Goal: Information Seeking & Learning: Learn about a topic

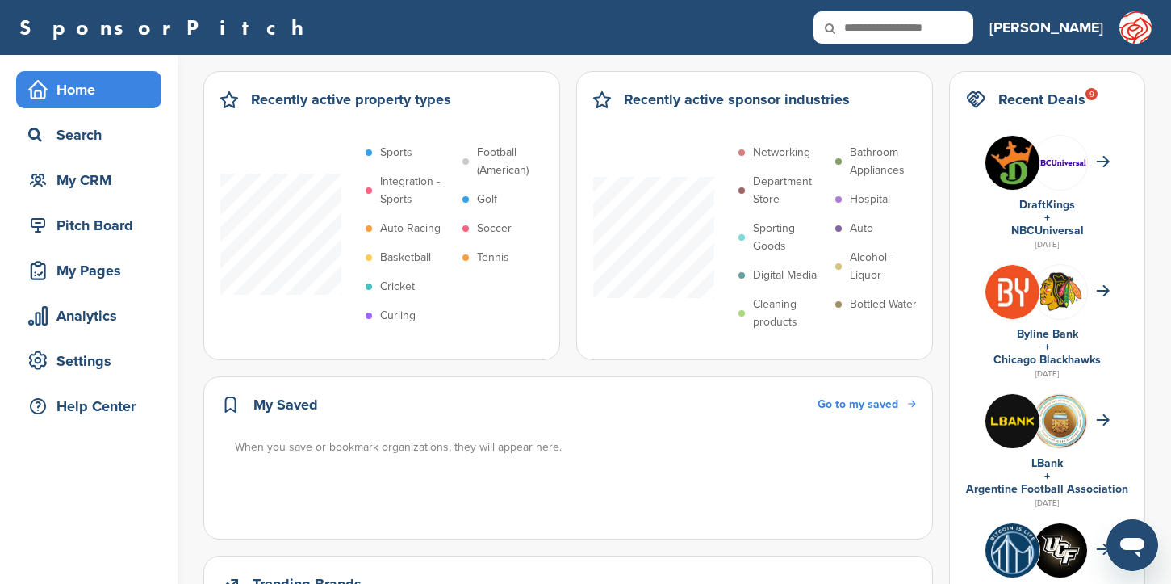
click at [973, 29] on input "text" at bounding box center [894, 27] width 160 height 32
type input "*****"
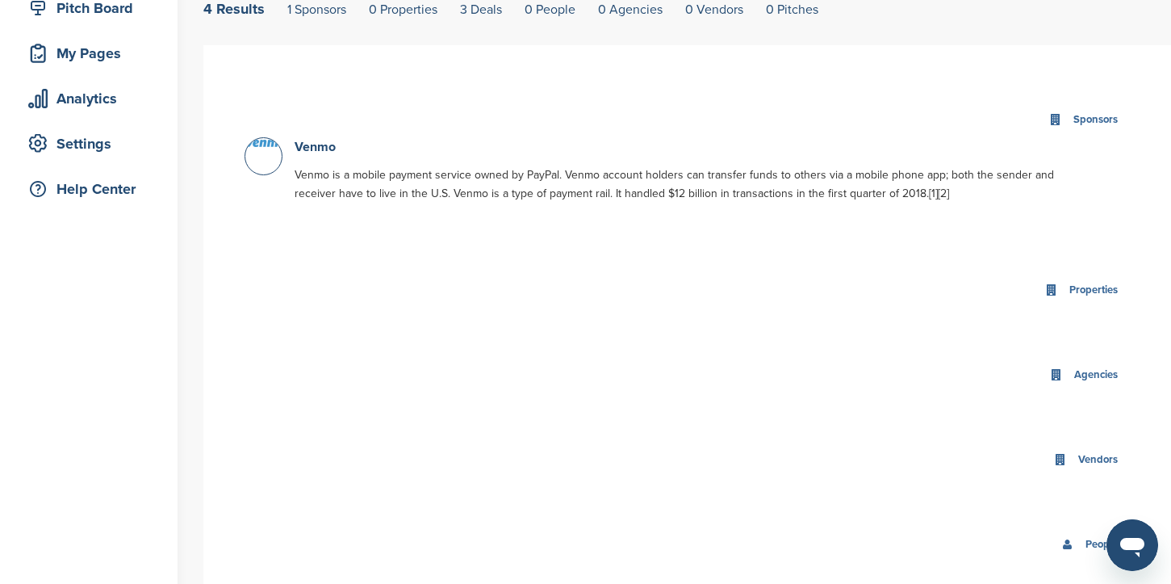
scroll to position [232, 0]
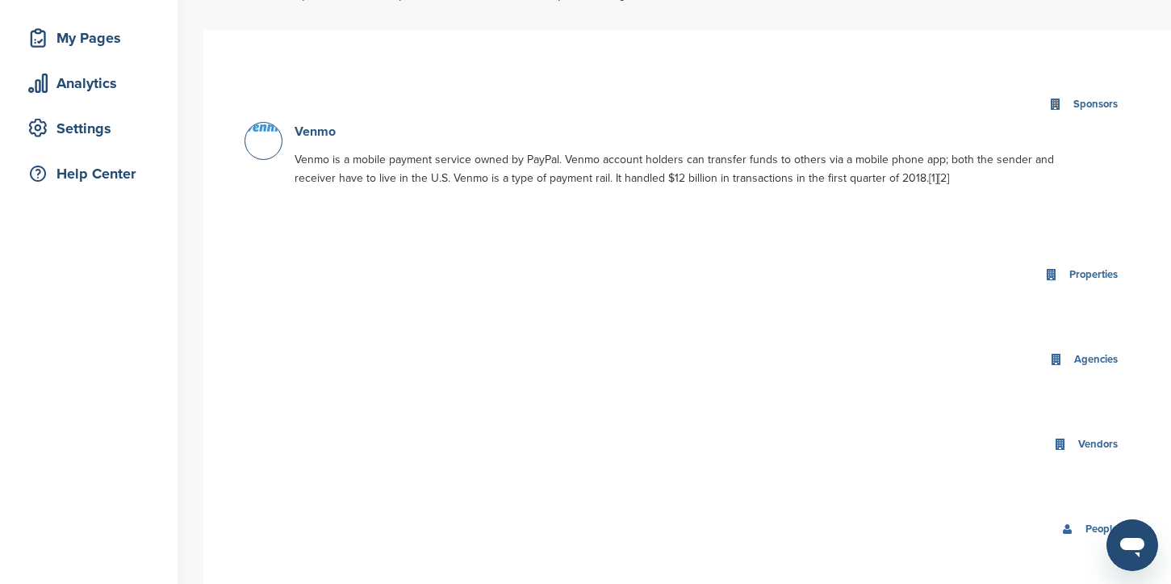
click at [320, 132] on link "Venmo" at bounding box center [315, 131] width 41 height 16
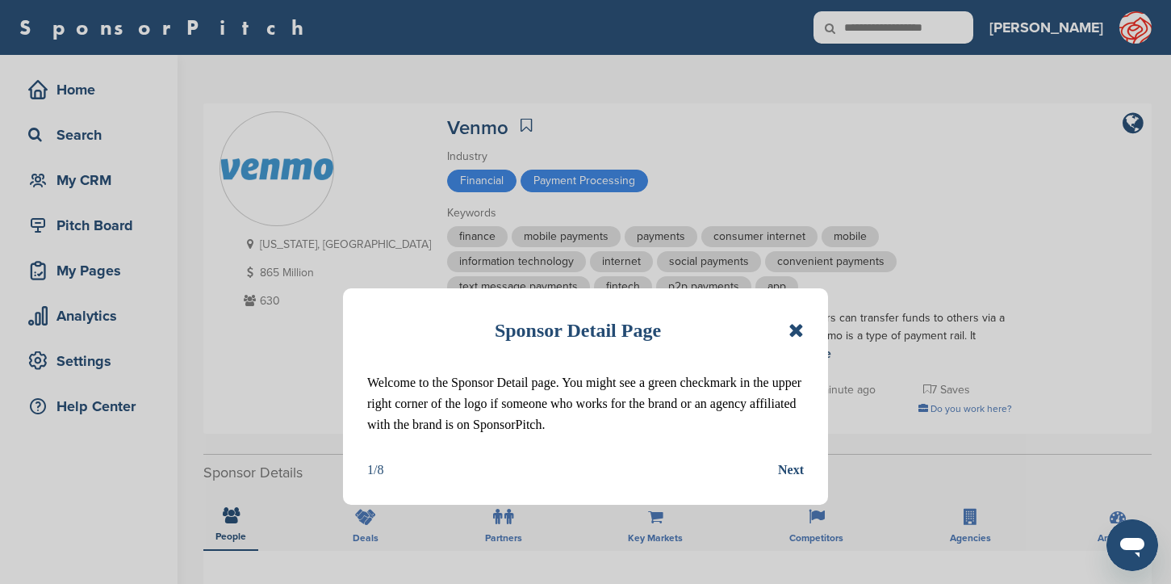
click at [802, 333] on icon at bounding box center [796, 329] width 15 height 19
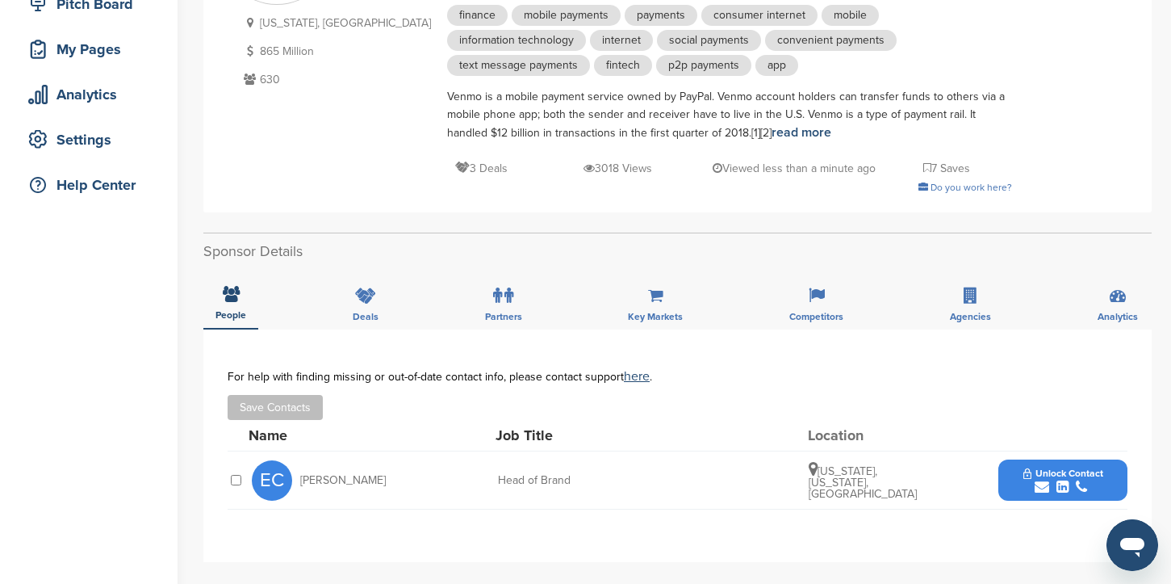
scroll to position [223, 0]
click at [361, 310] on span "Deals" at bounding box center [366, 315] width 26 height 10
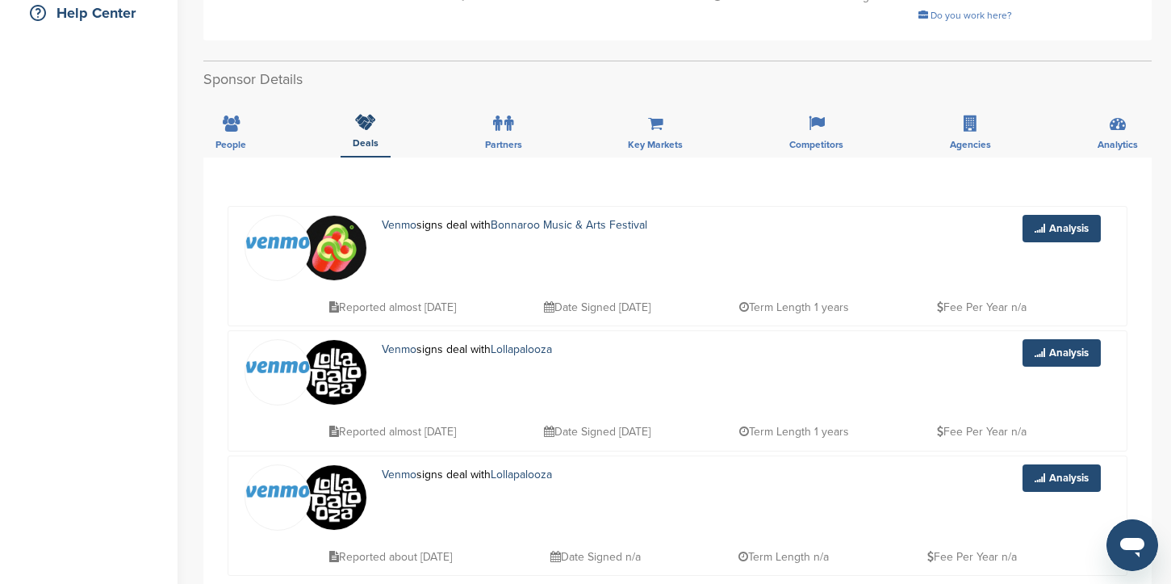
scroll to position [0, 0]
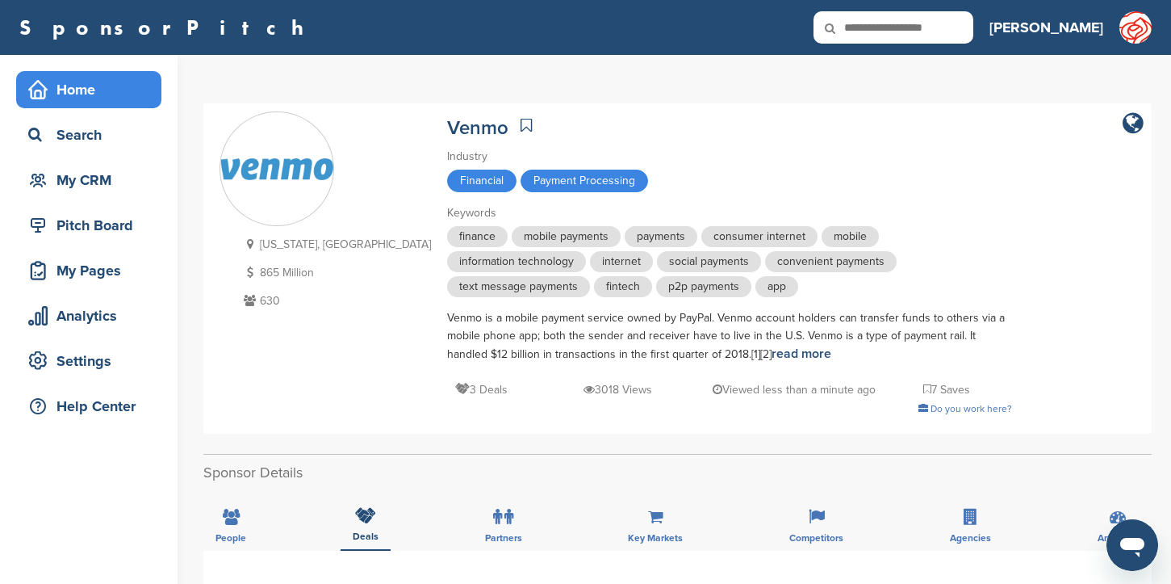
click at [74, 103] on div "Home" at bounding box center [92, 89] width 137 height 29
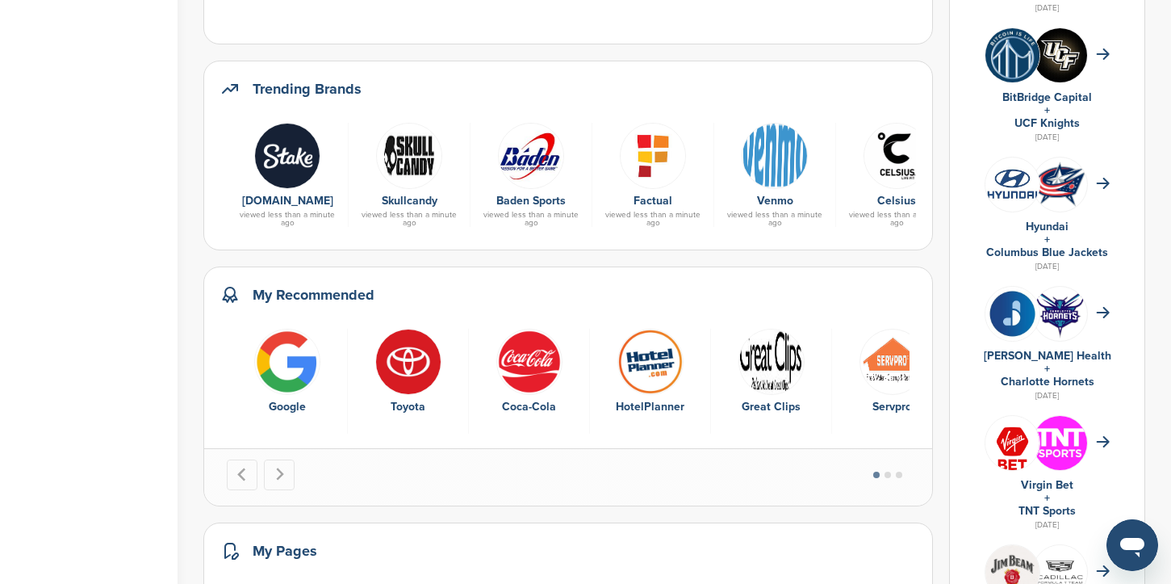
scroll to position [550, 0]
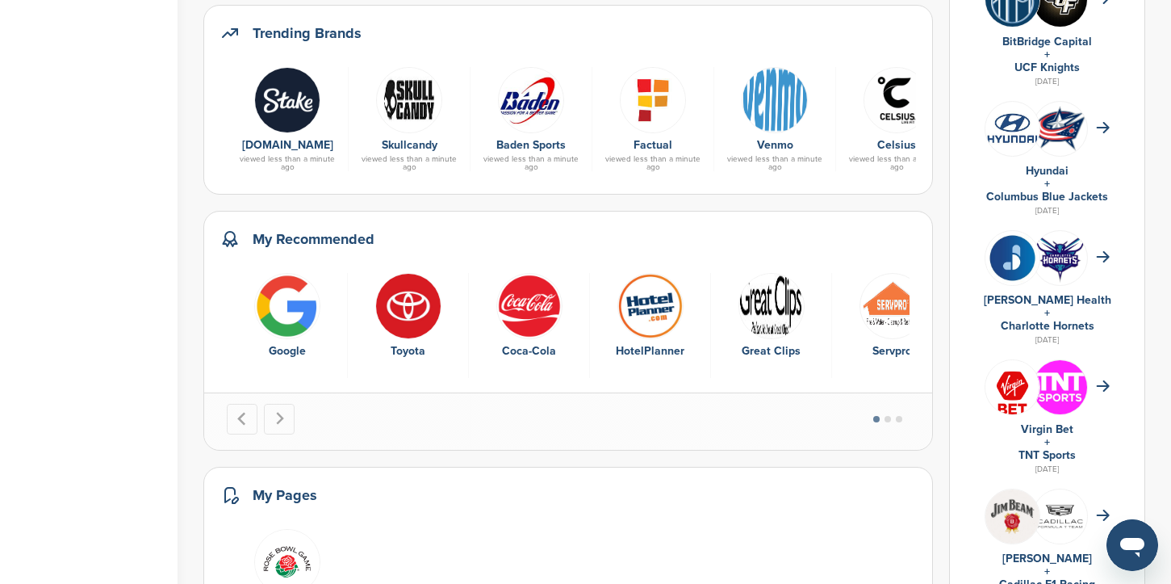
click at [132, 361] on div "Home Search My CRM Pitch Board My Pages Analytics Settings Help Center" at bounding box center [89, 244] width 178 height 1481
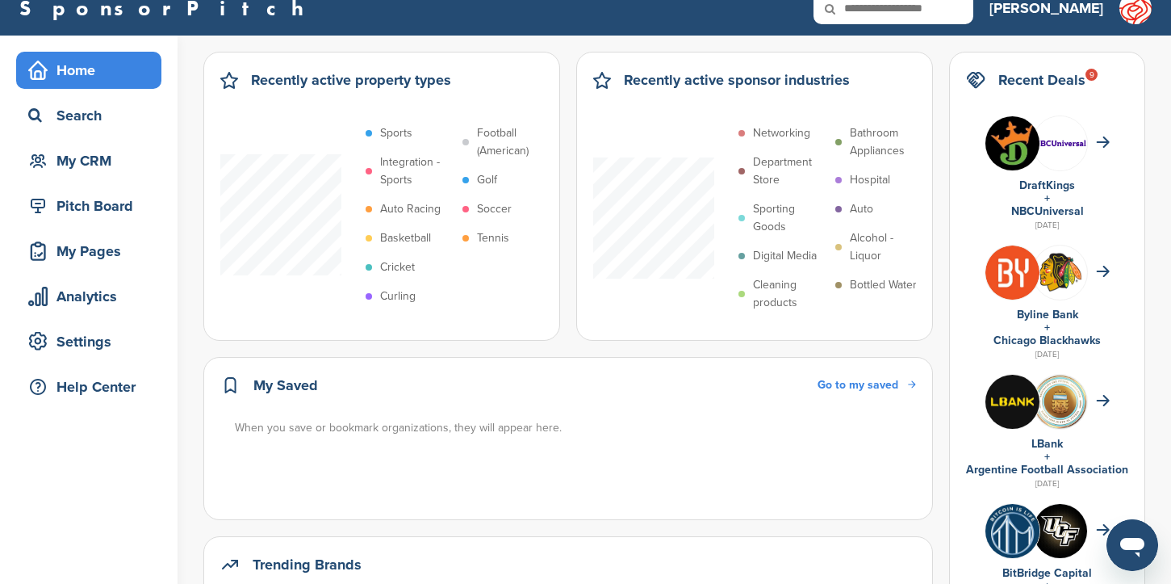
scroll to position [0, 0]
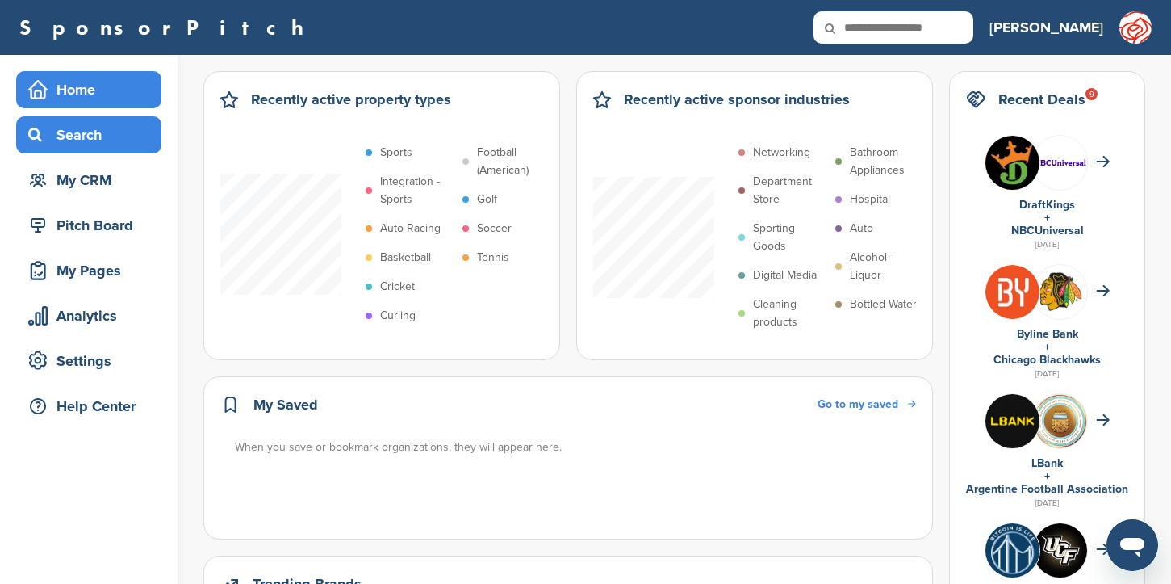
click at [52, 128] on div "Search" at bounding box center [92, 134] width 137 height 29
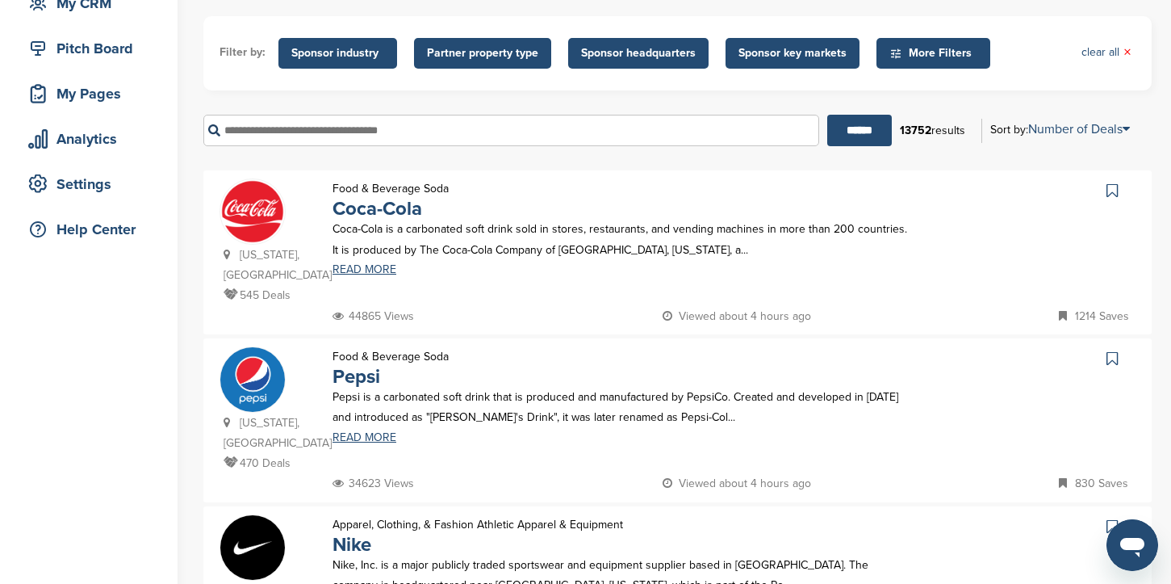
scroll to position [202, 0]
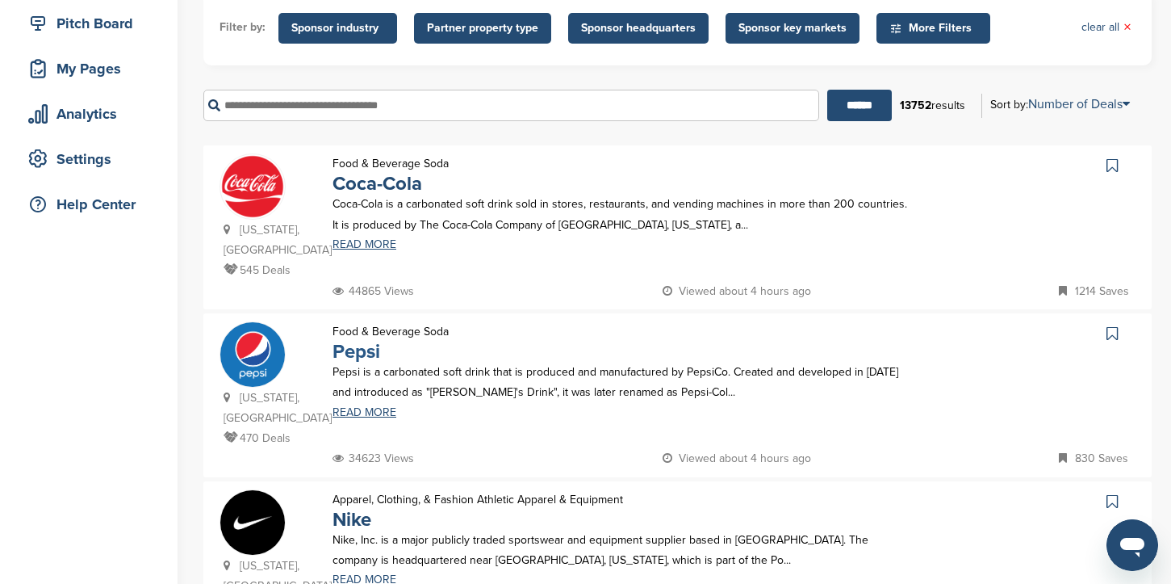
click at [376, 340] on link "Pepsi" at bounding box center [357, 351] width 48 height 23
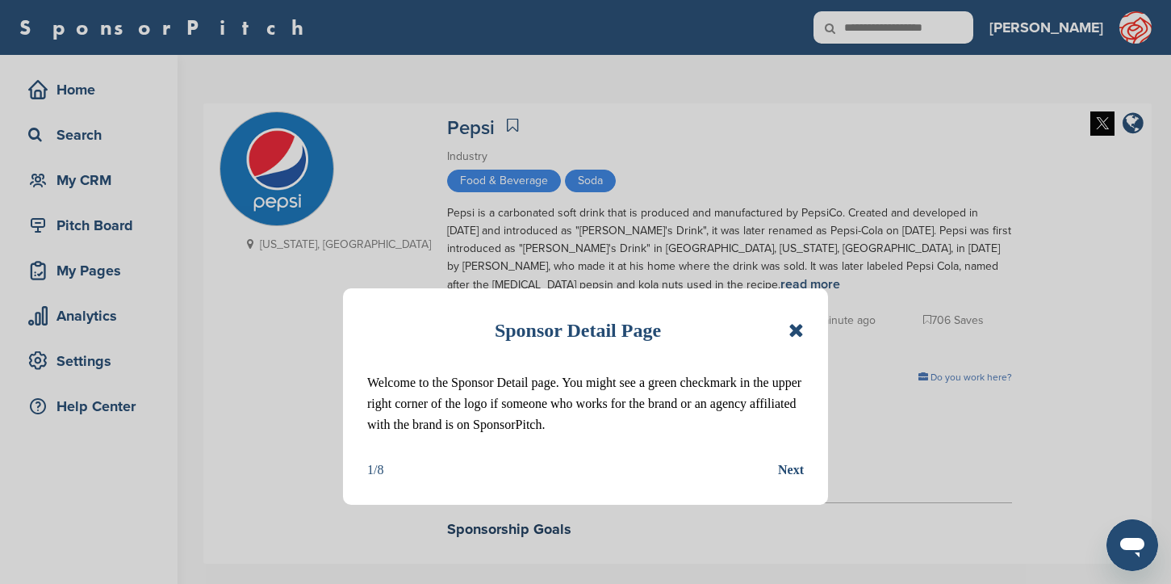
click at [801, 336] on icon at bounding box center [796, 329] width 15 height 19
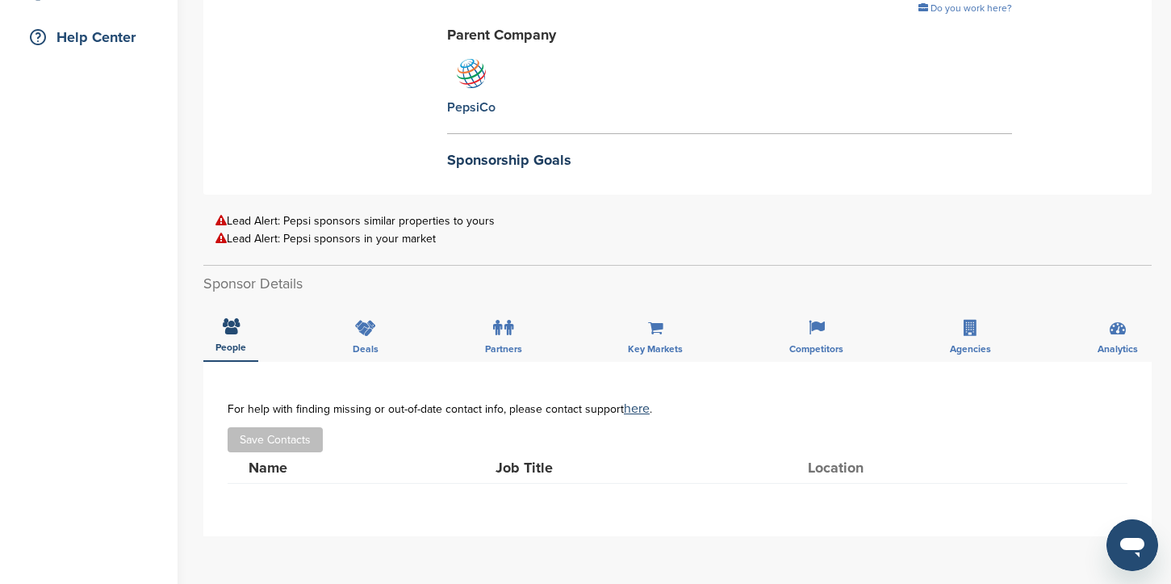
scroll to position [404, 0]
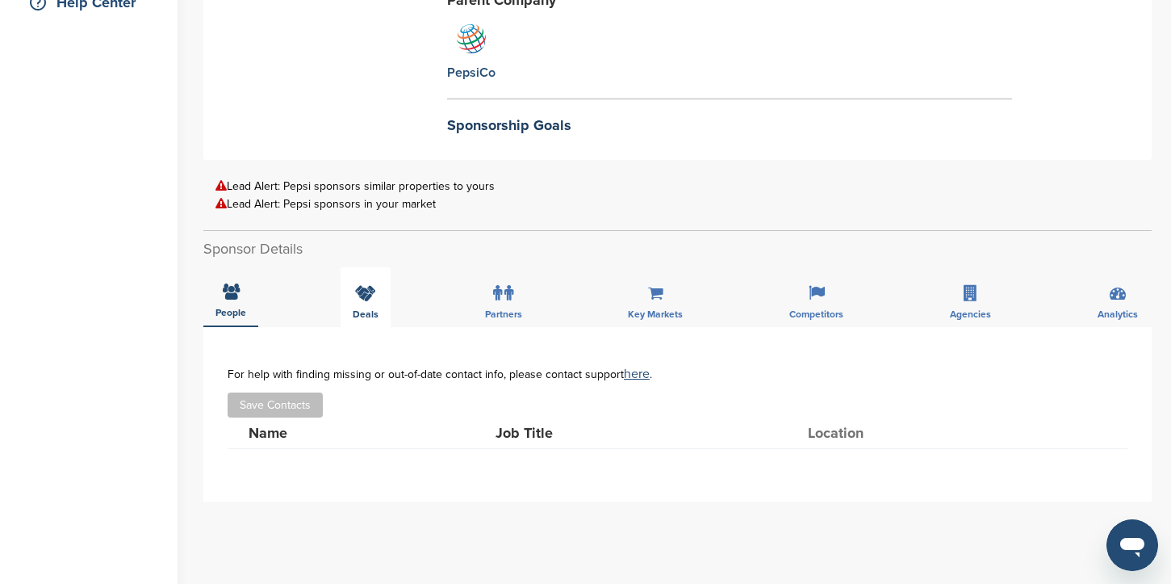
click at [365, 312] on span "Deals" at bounding box center [366, 314] width 26 height 10
click at [505, 303] on label at bounding box center [503, 293] width 20 height 32
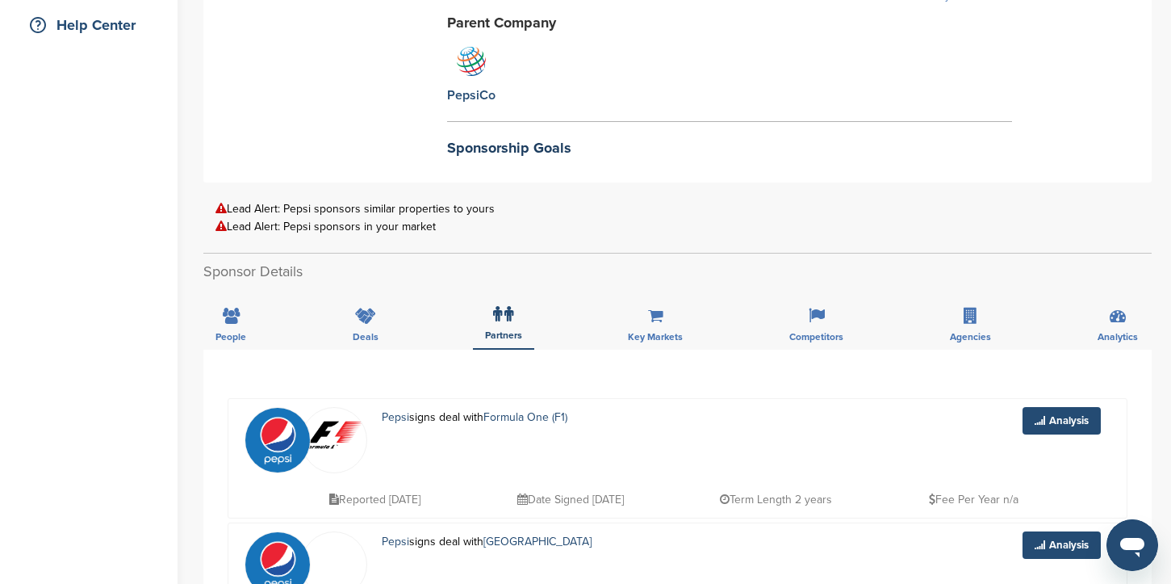
scroll to position [0, 0]
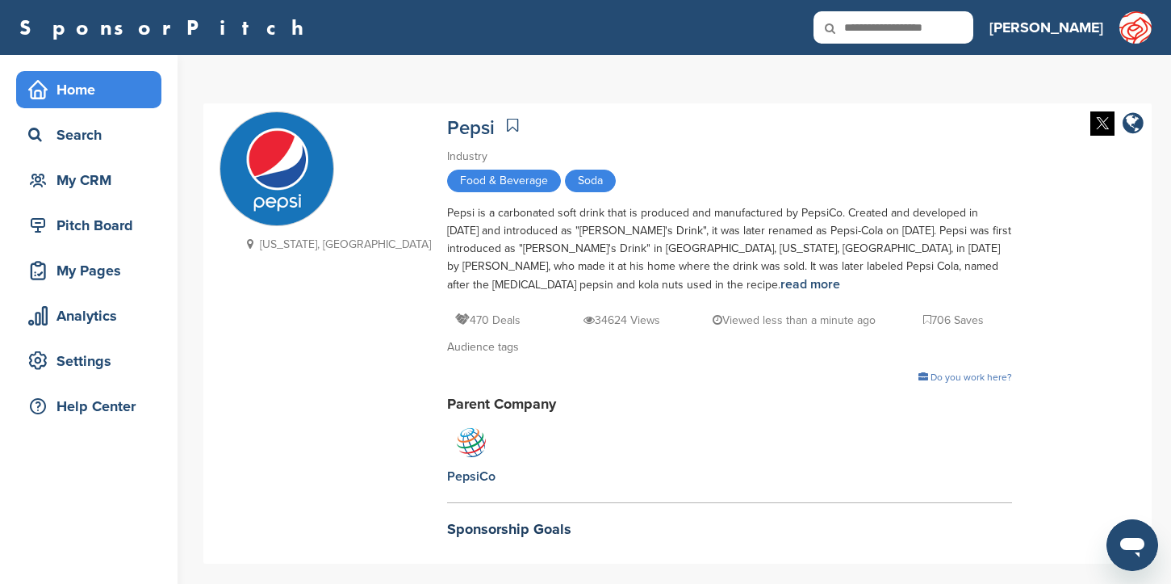
click at [56, 103] on div "Home" at bounding box center [92, 89] width 137 height 29
